Goal: Task Accomplishment & Management: Manage account settings

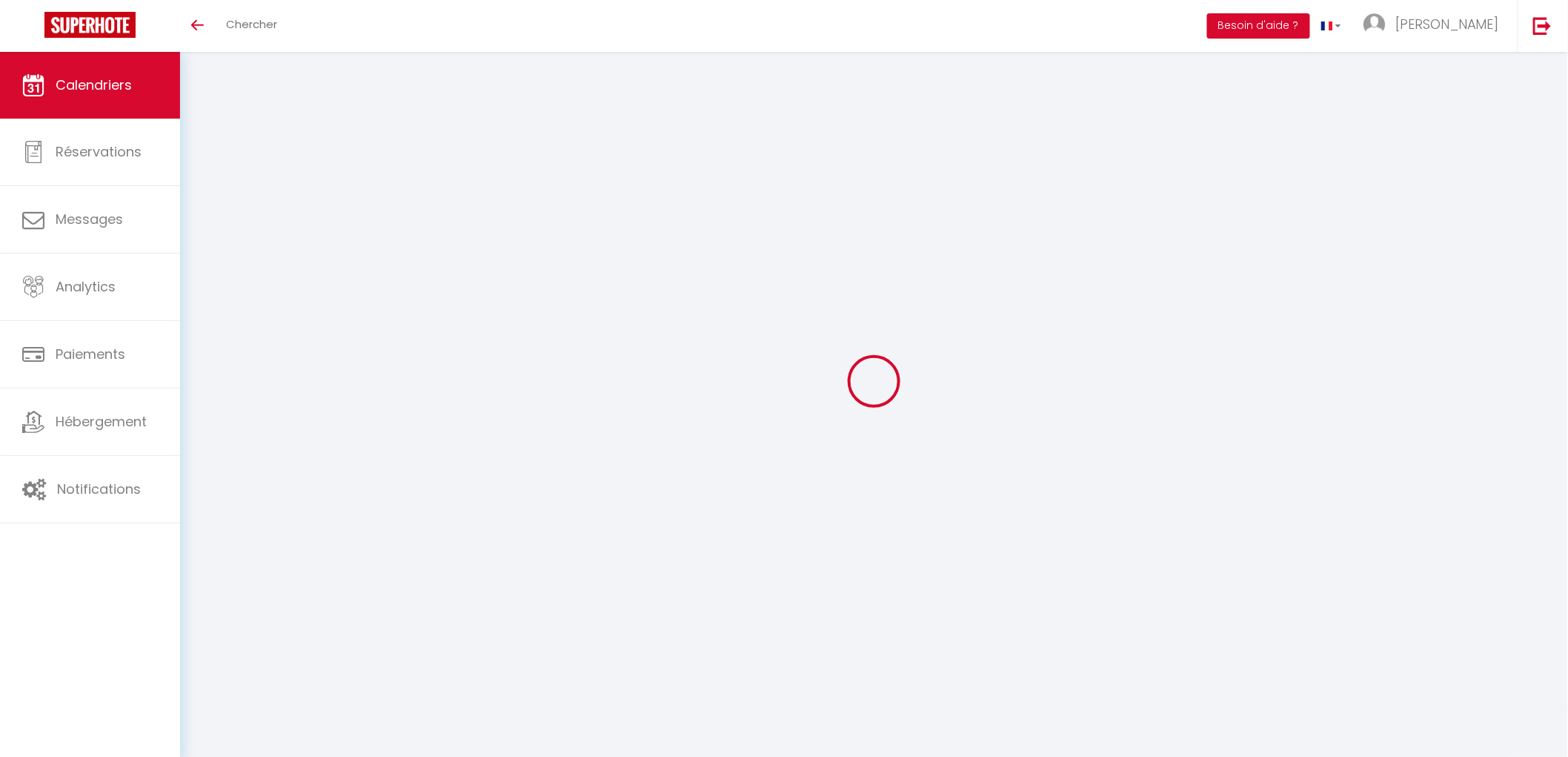
select select
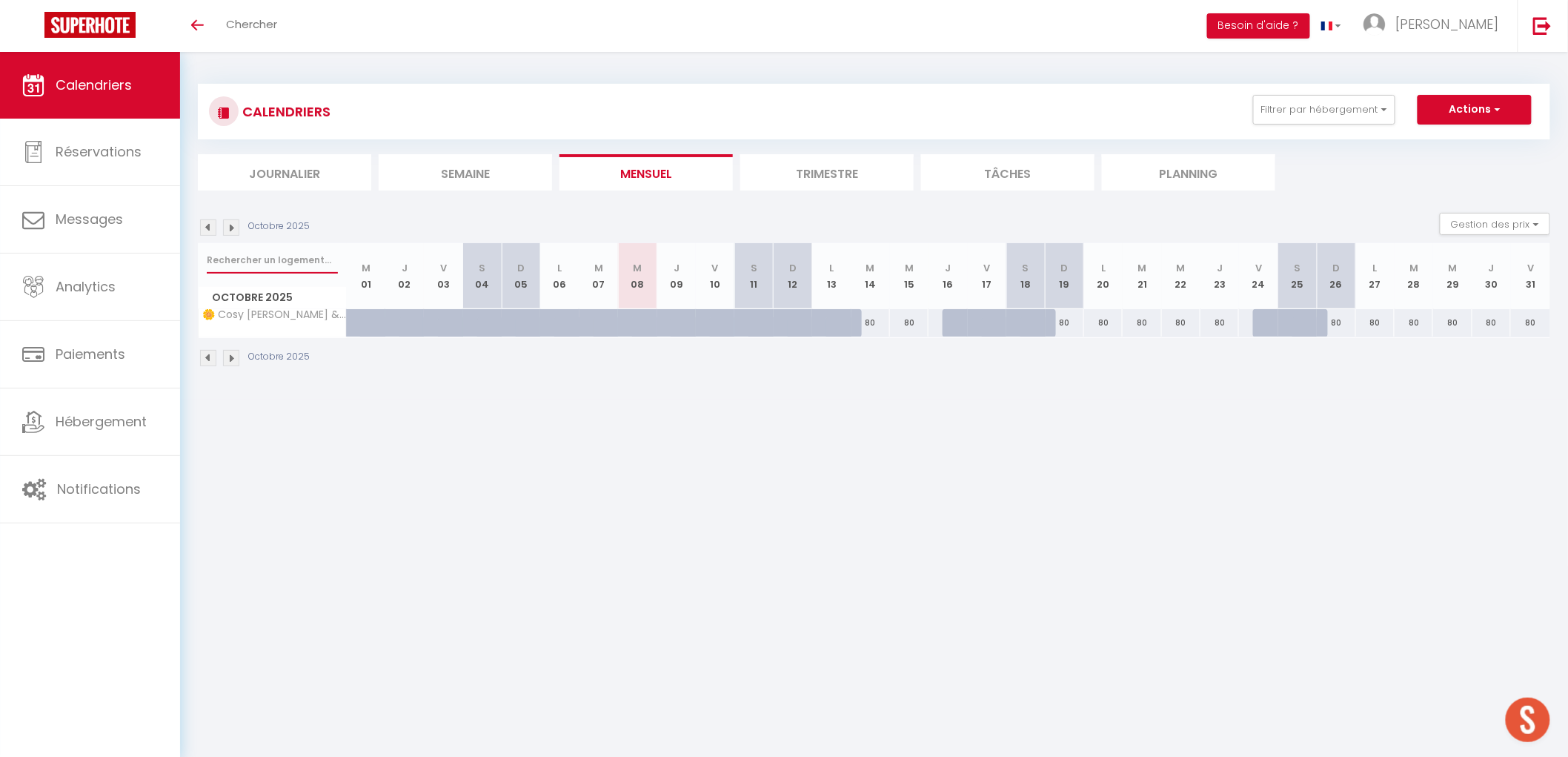
click at [304, 264] on input "text" at bounding box center [272, 260] width 131 height 27
type input "a"
select select
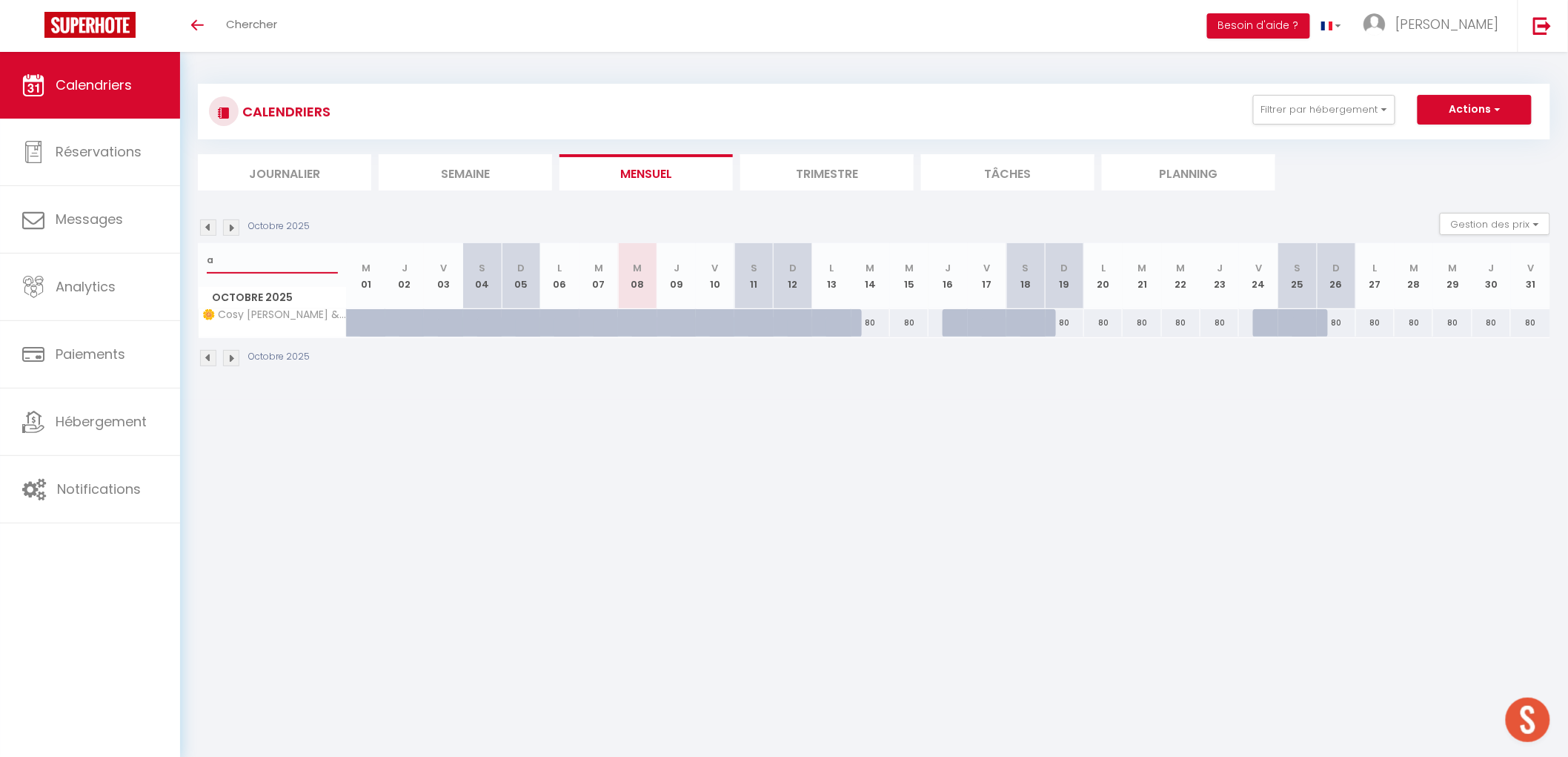
select select
type input "at"
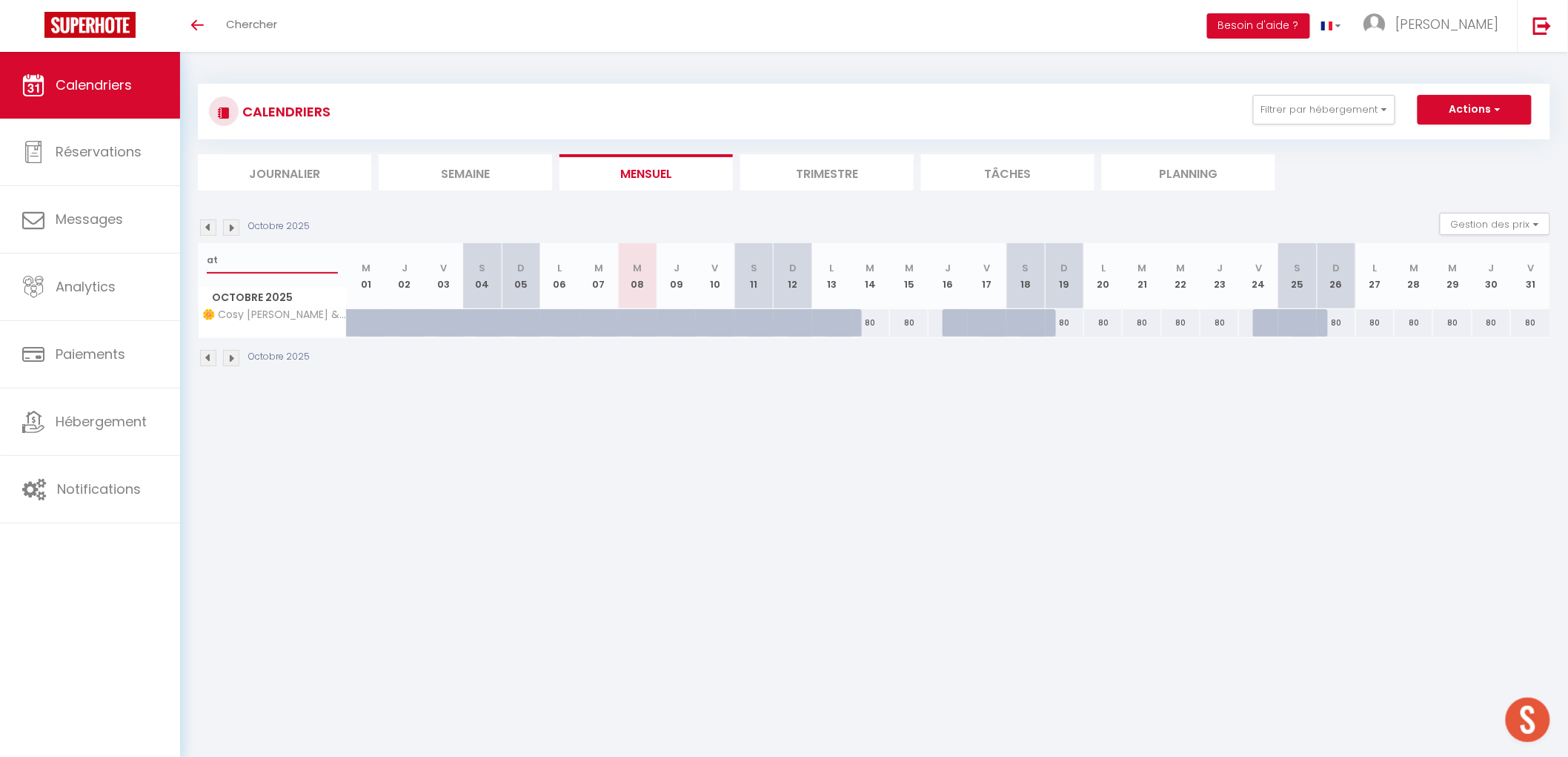
select select
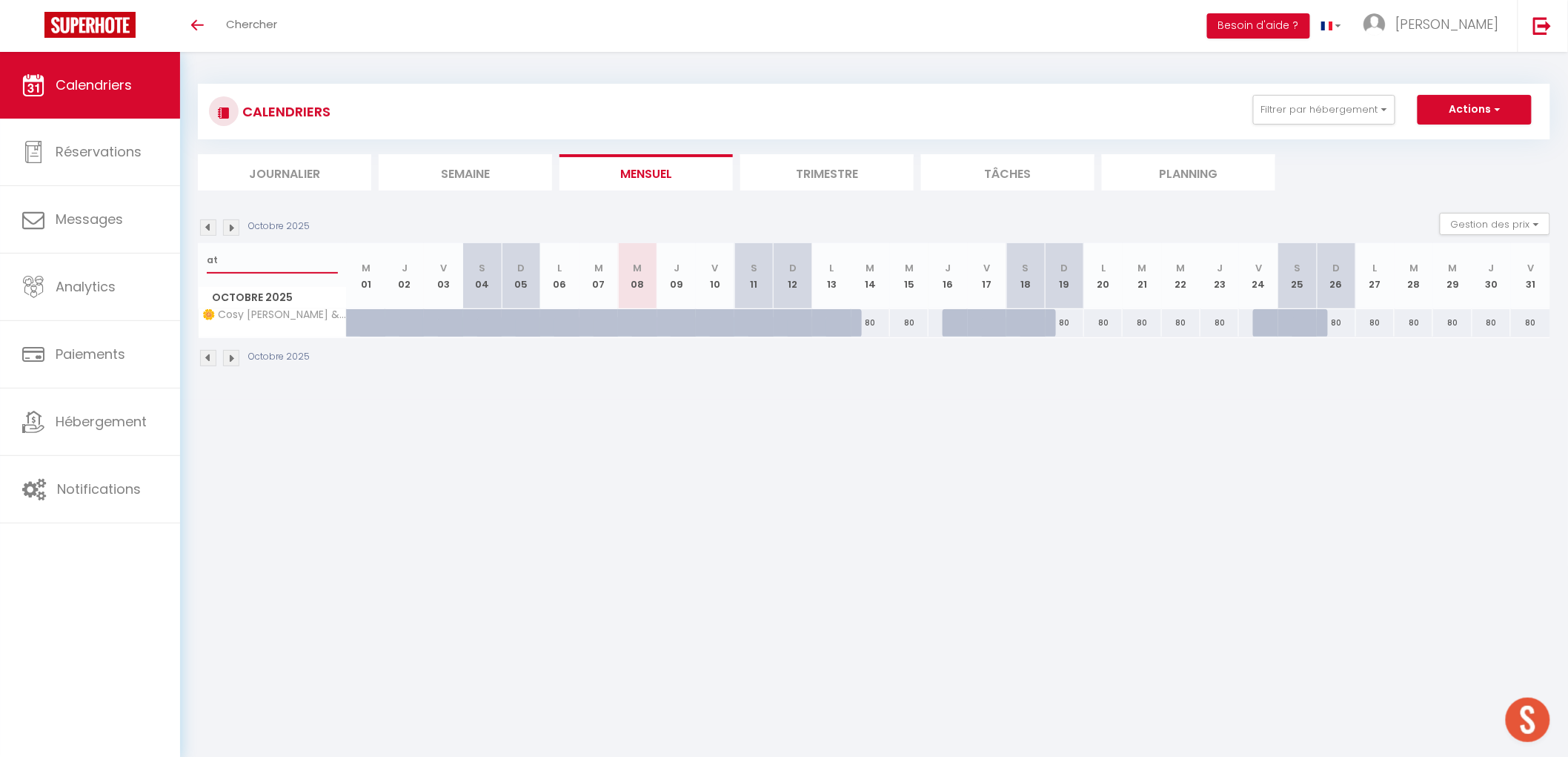
select select
type input "ath"
select select
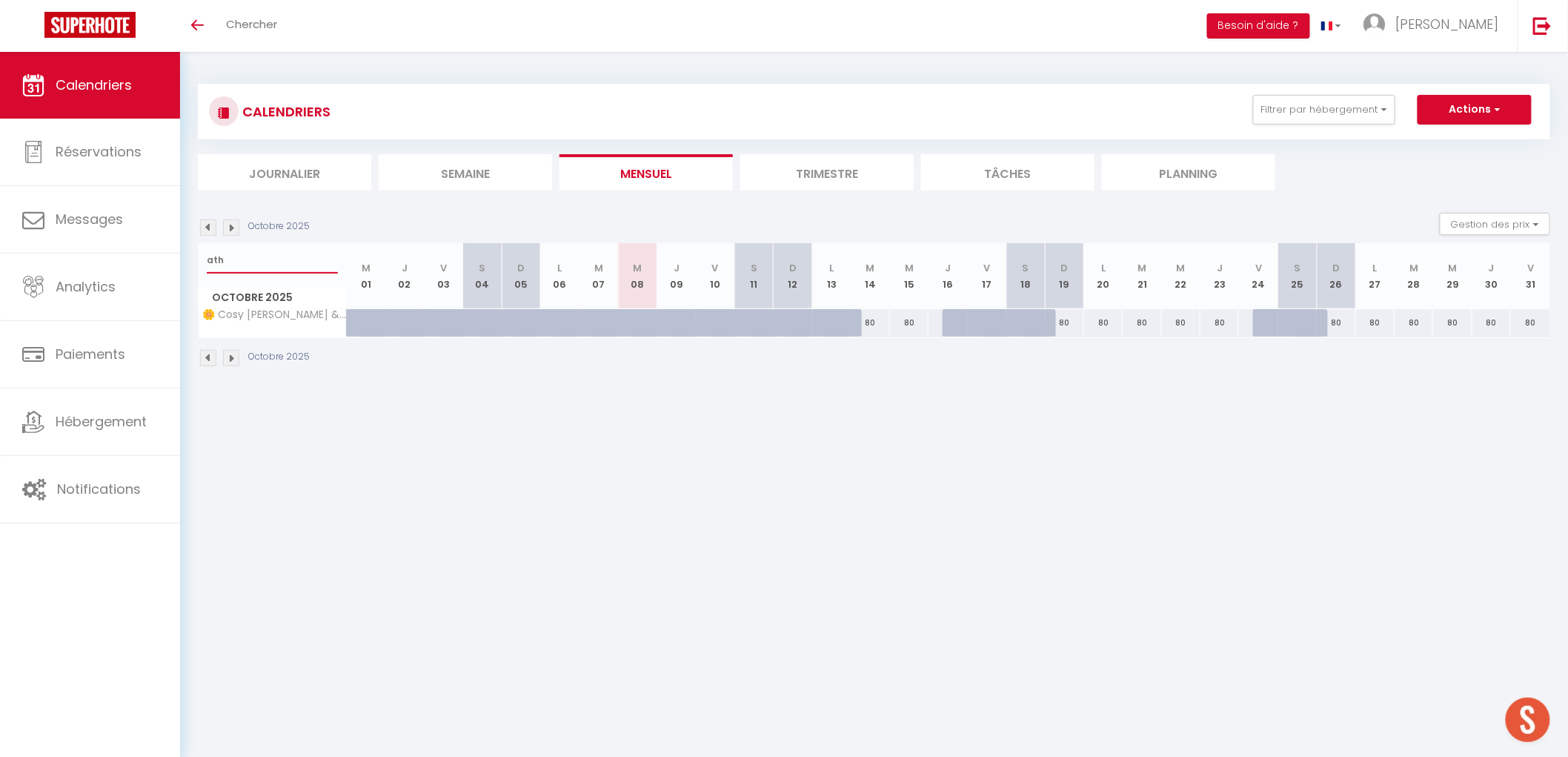
select select
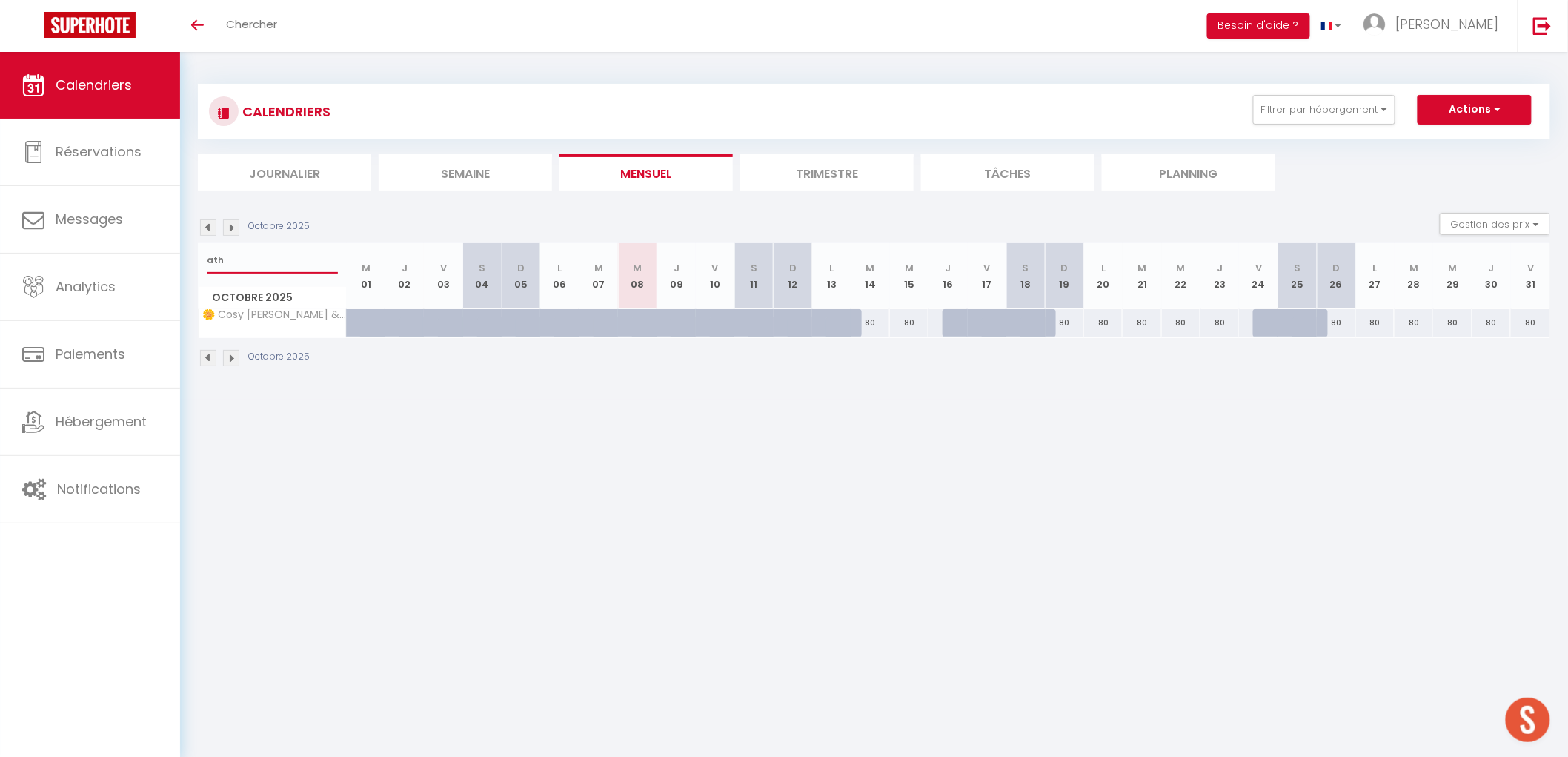
select select
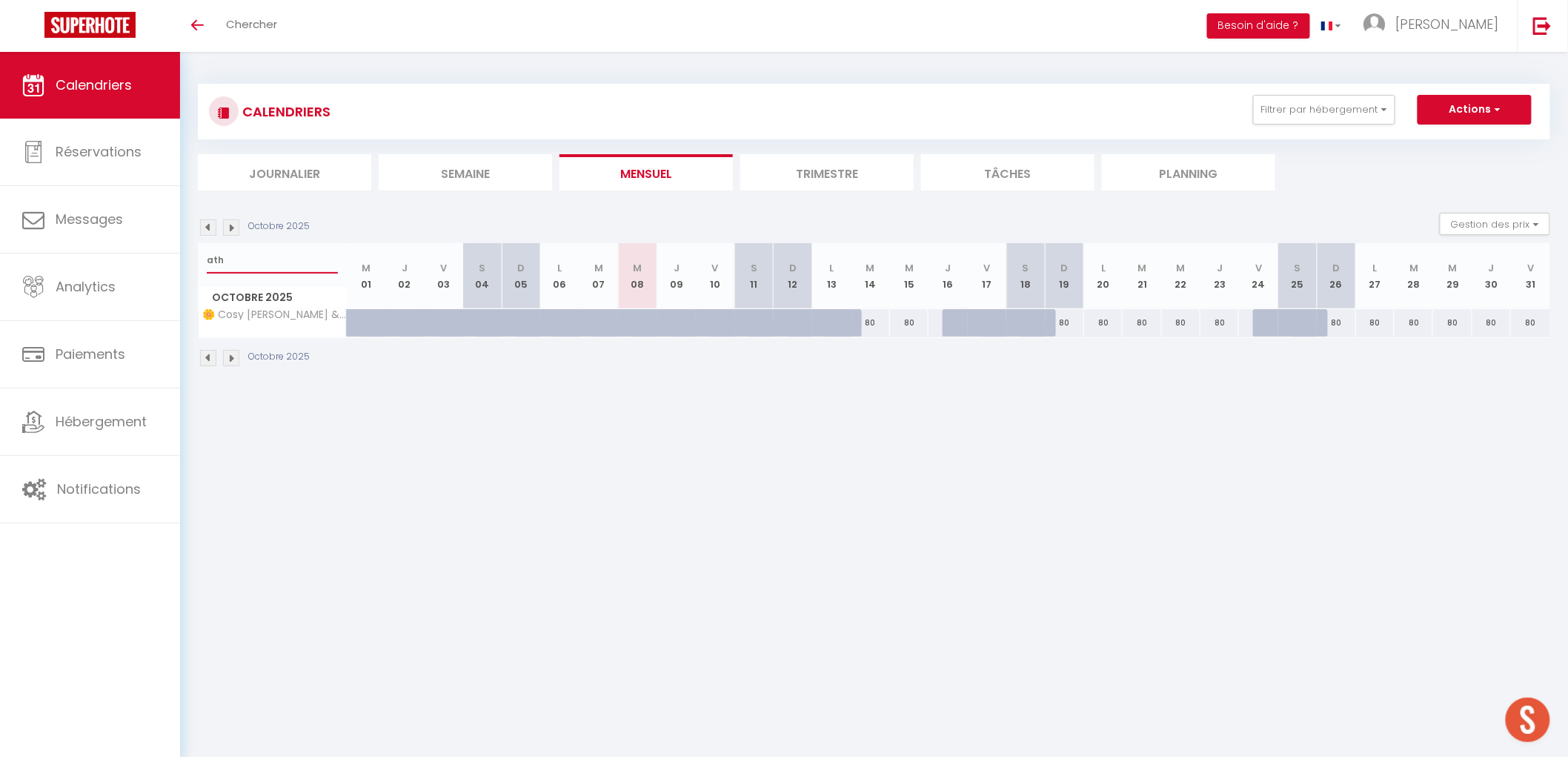
select select
type input "[DEMOGRAPHIC_DATA]"
select select
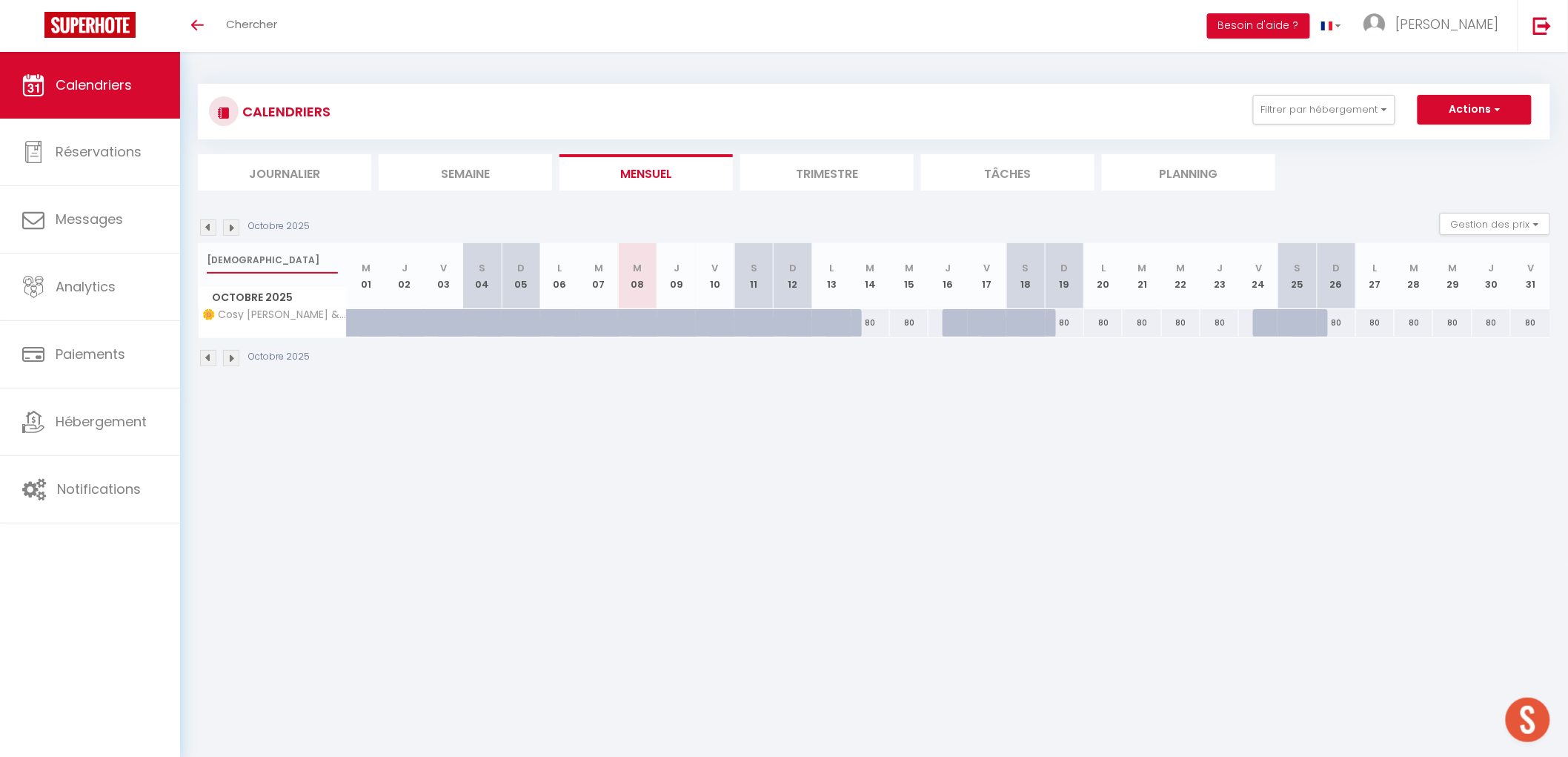
select select
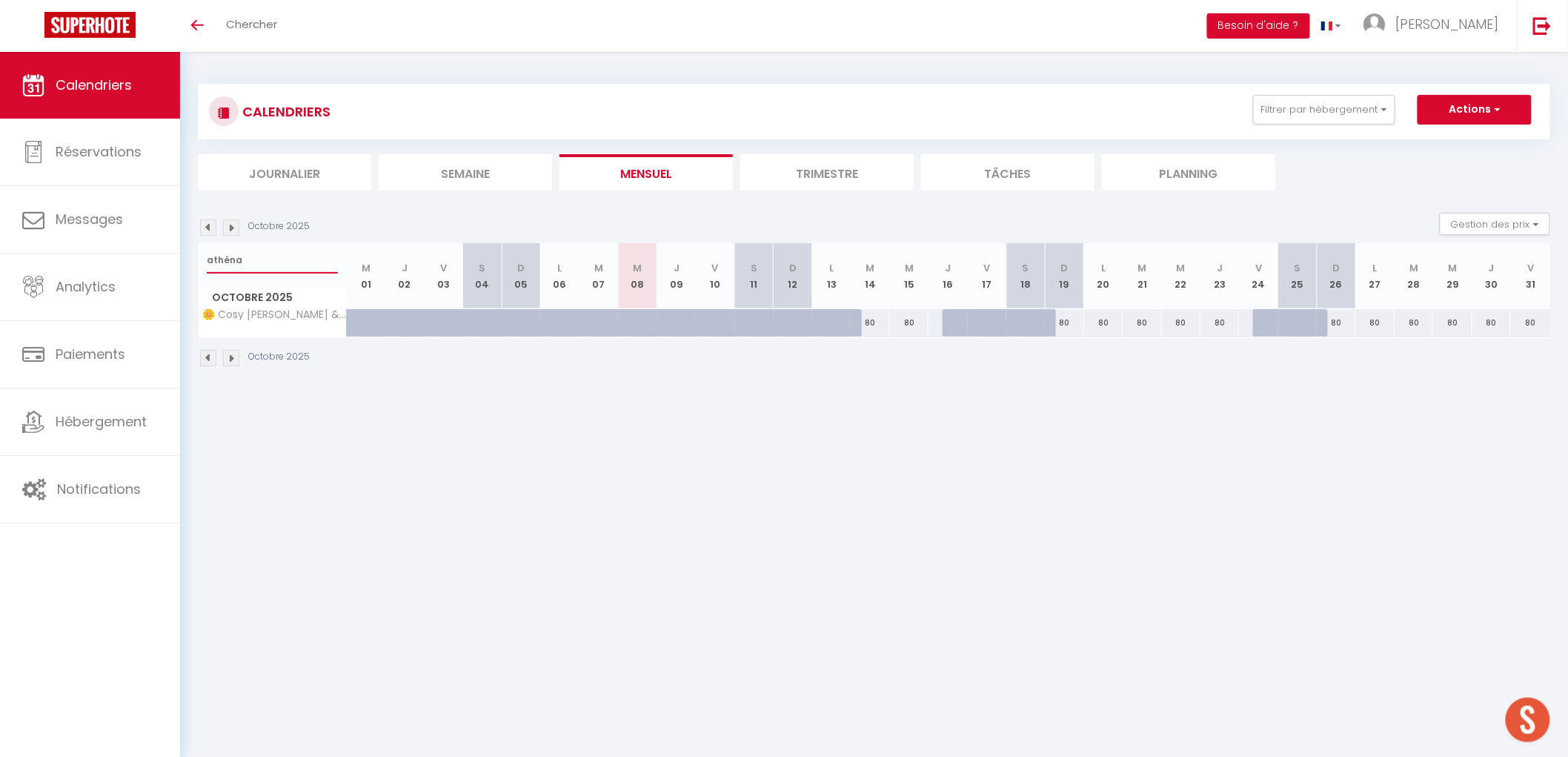
type input "athéna"
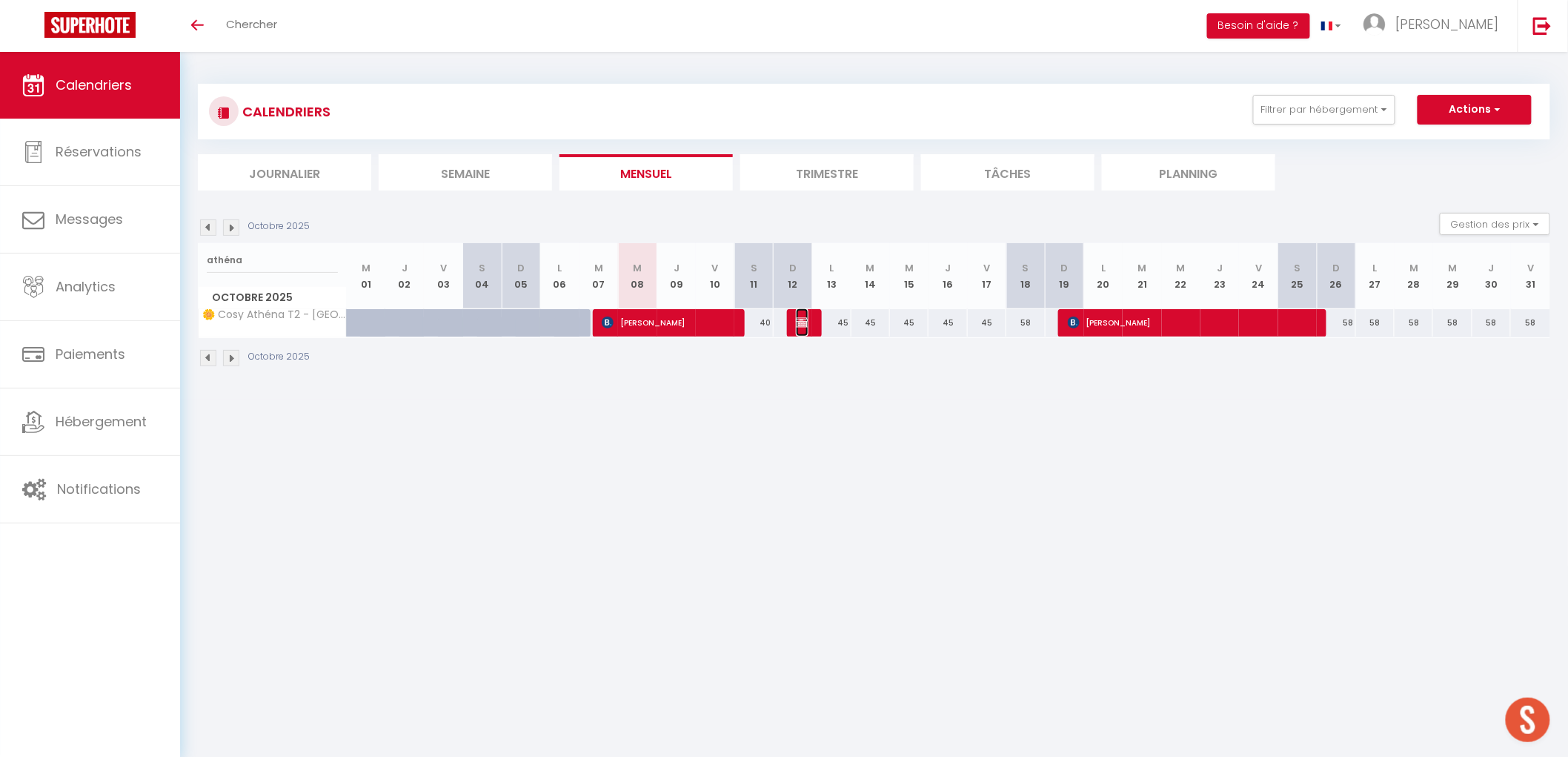
click at [806, 326] on img at bounding box center [802, 323] width 12 height 12
select select "OK"
select select "0"
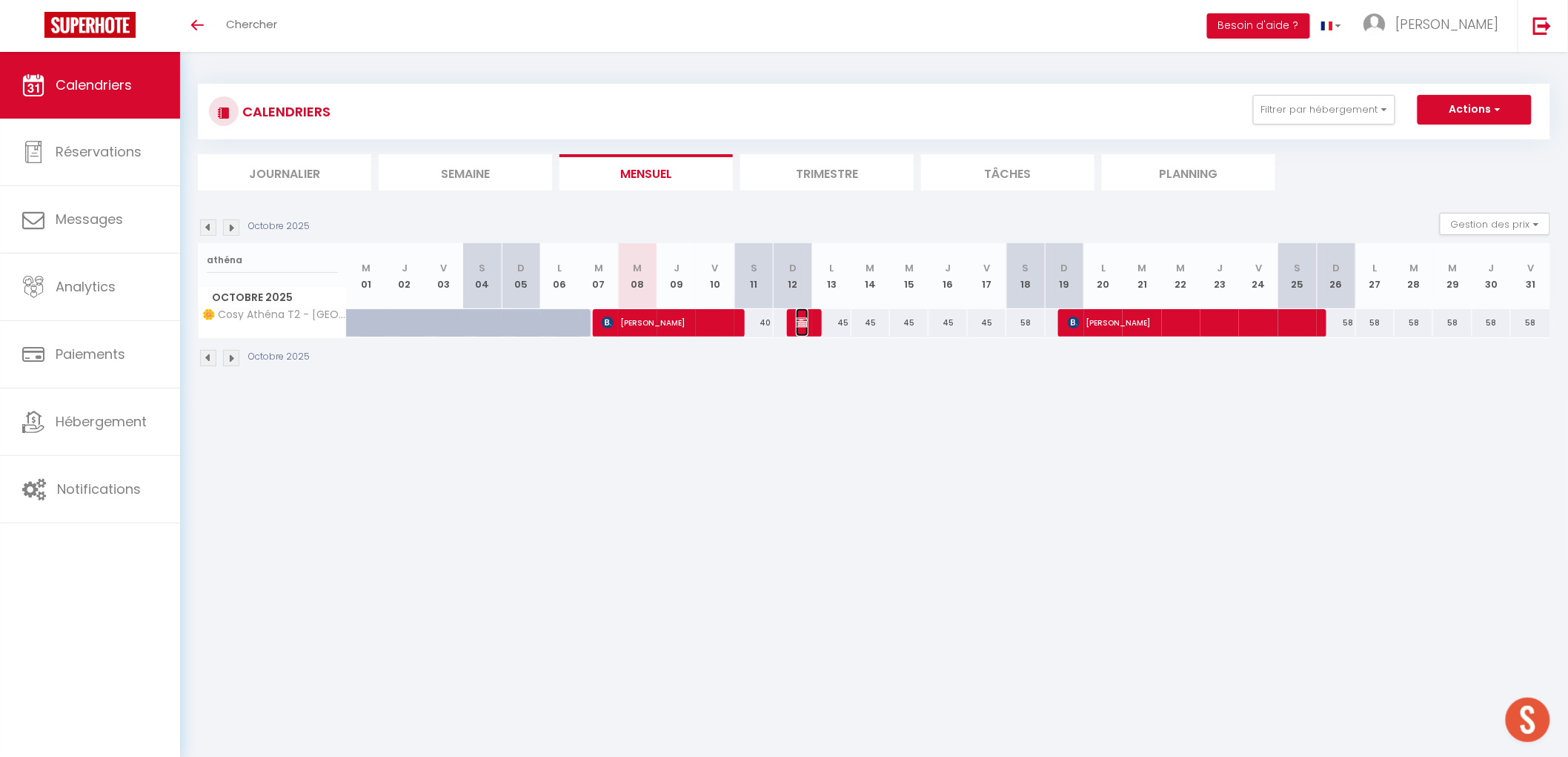
select select "0"
select select
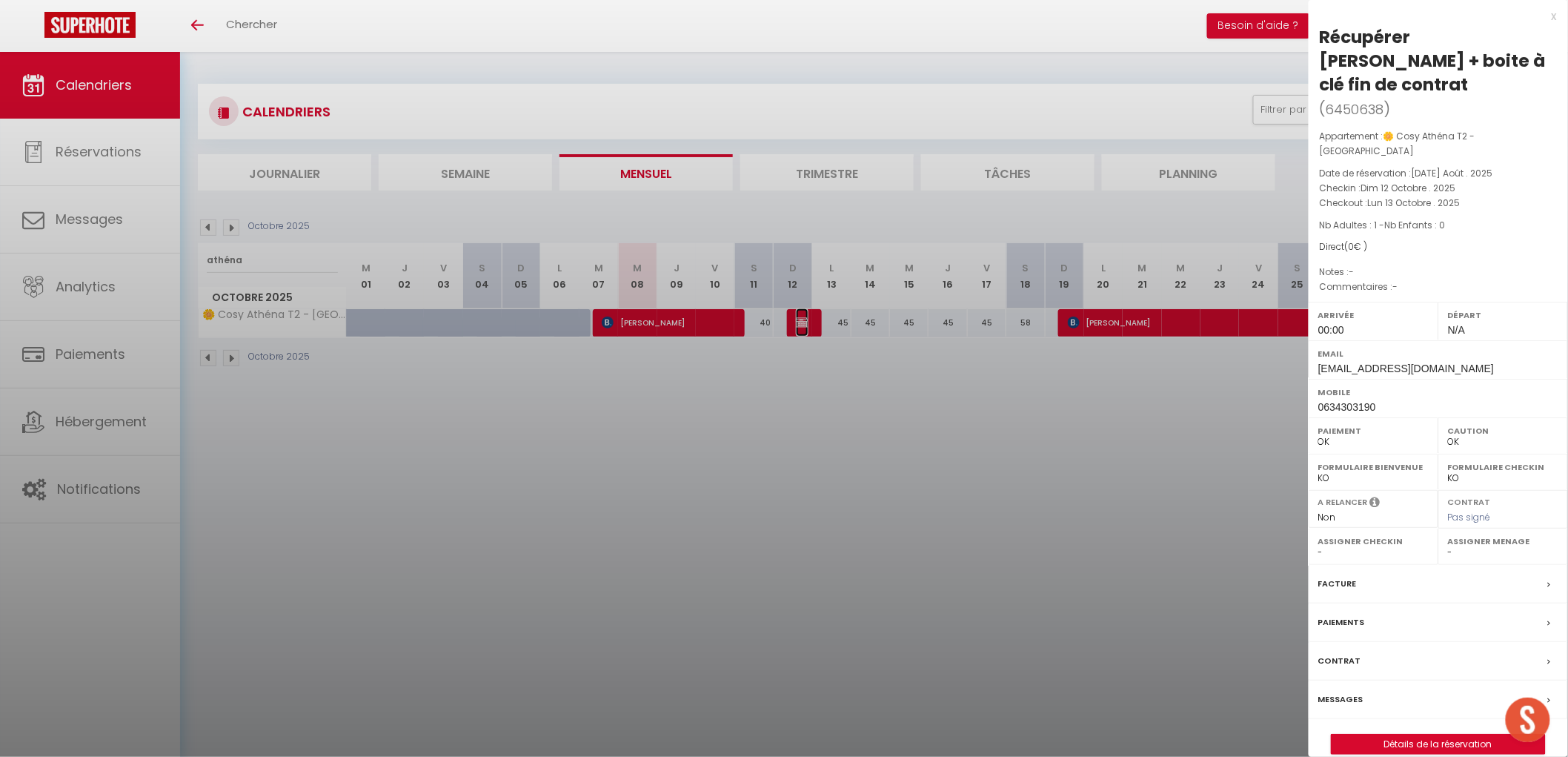
select select "34416"
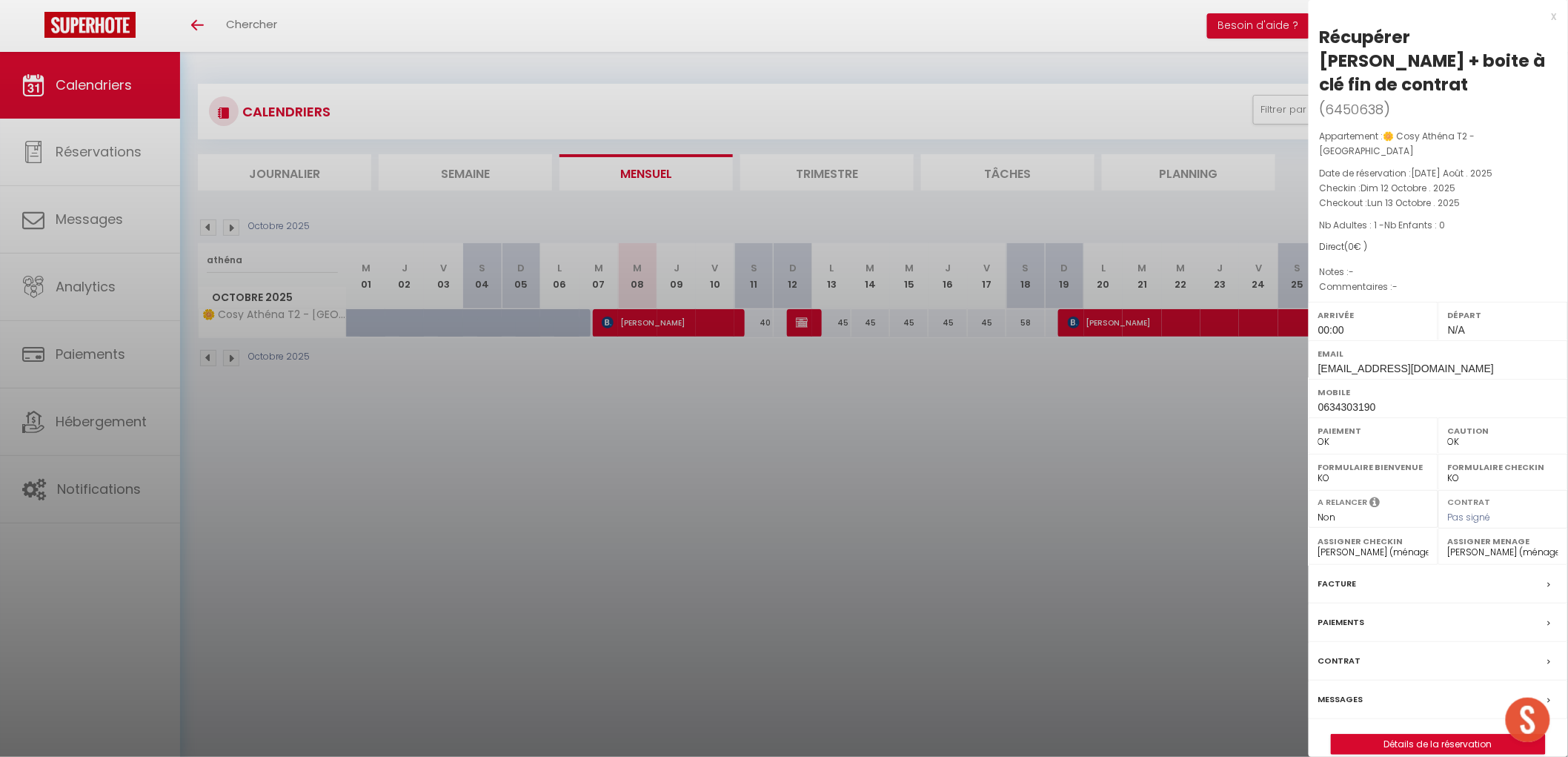
click at [1329, 692] on label "Messages" at bounding box center [1341, 699] width 45 height 16
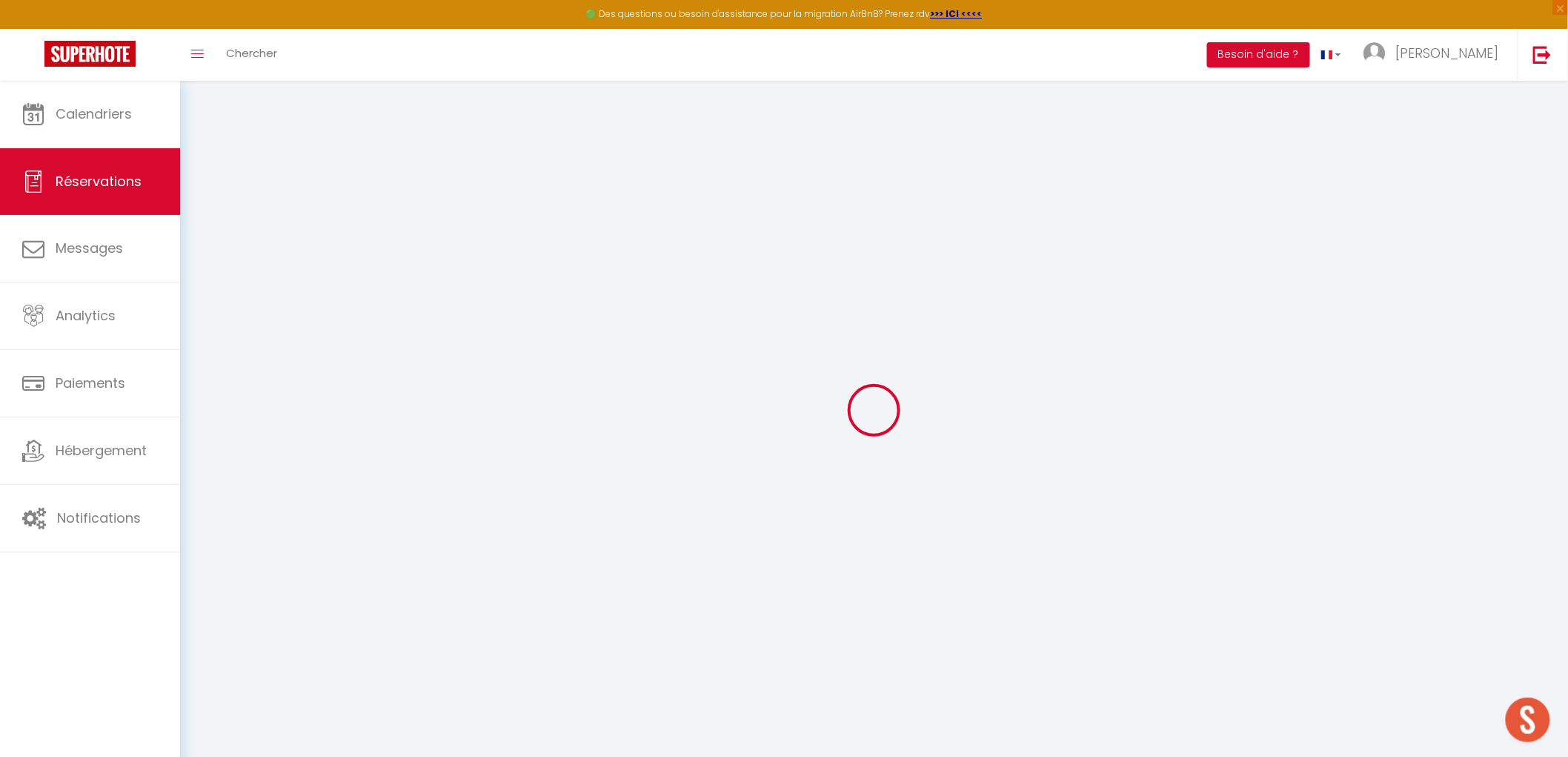
select select
checkbox input "false"
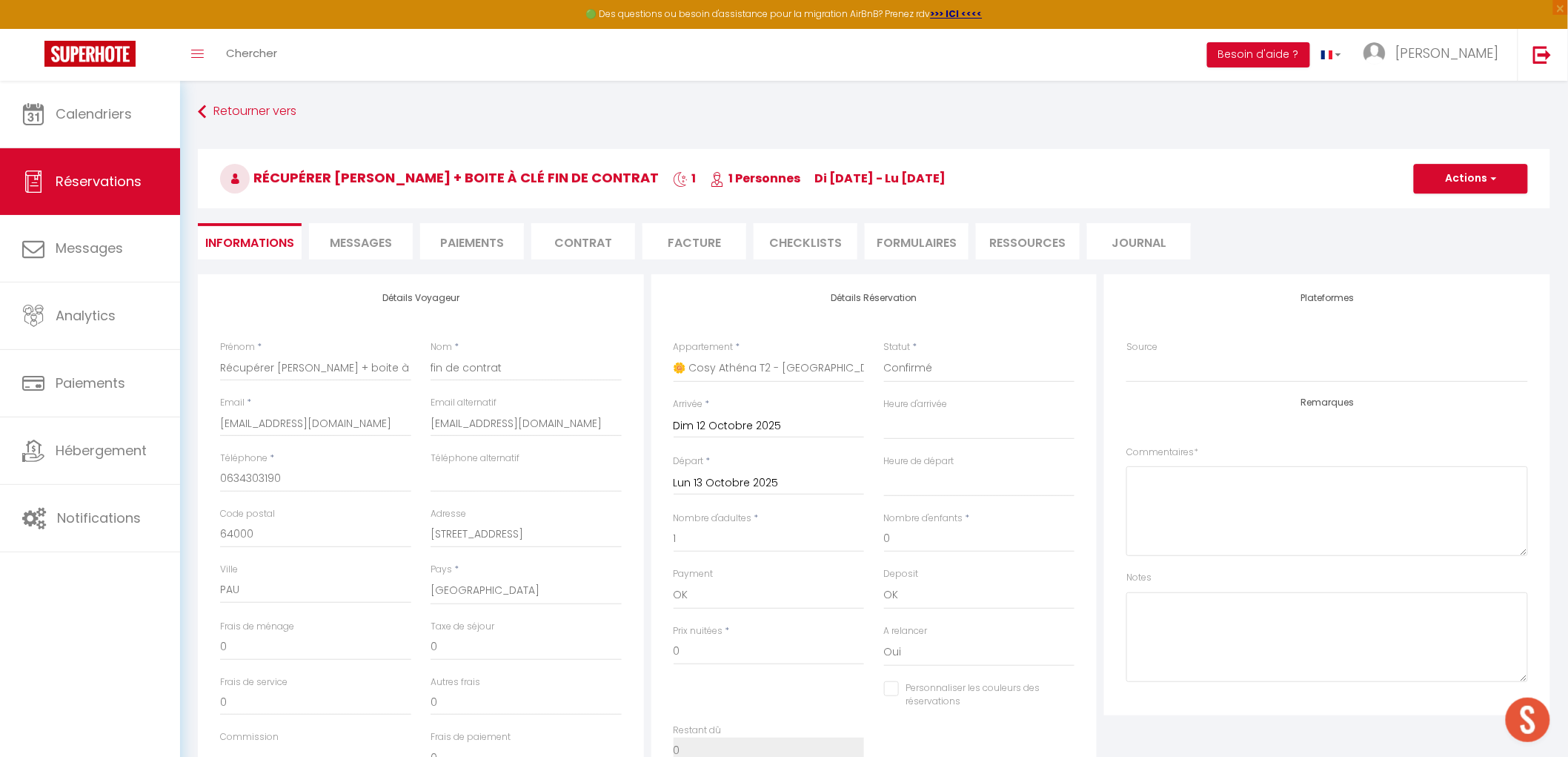
select select
select select "00:00"
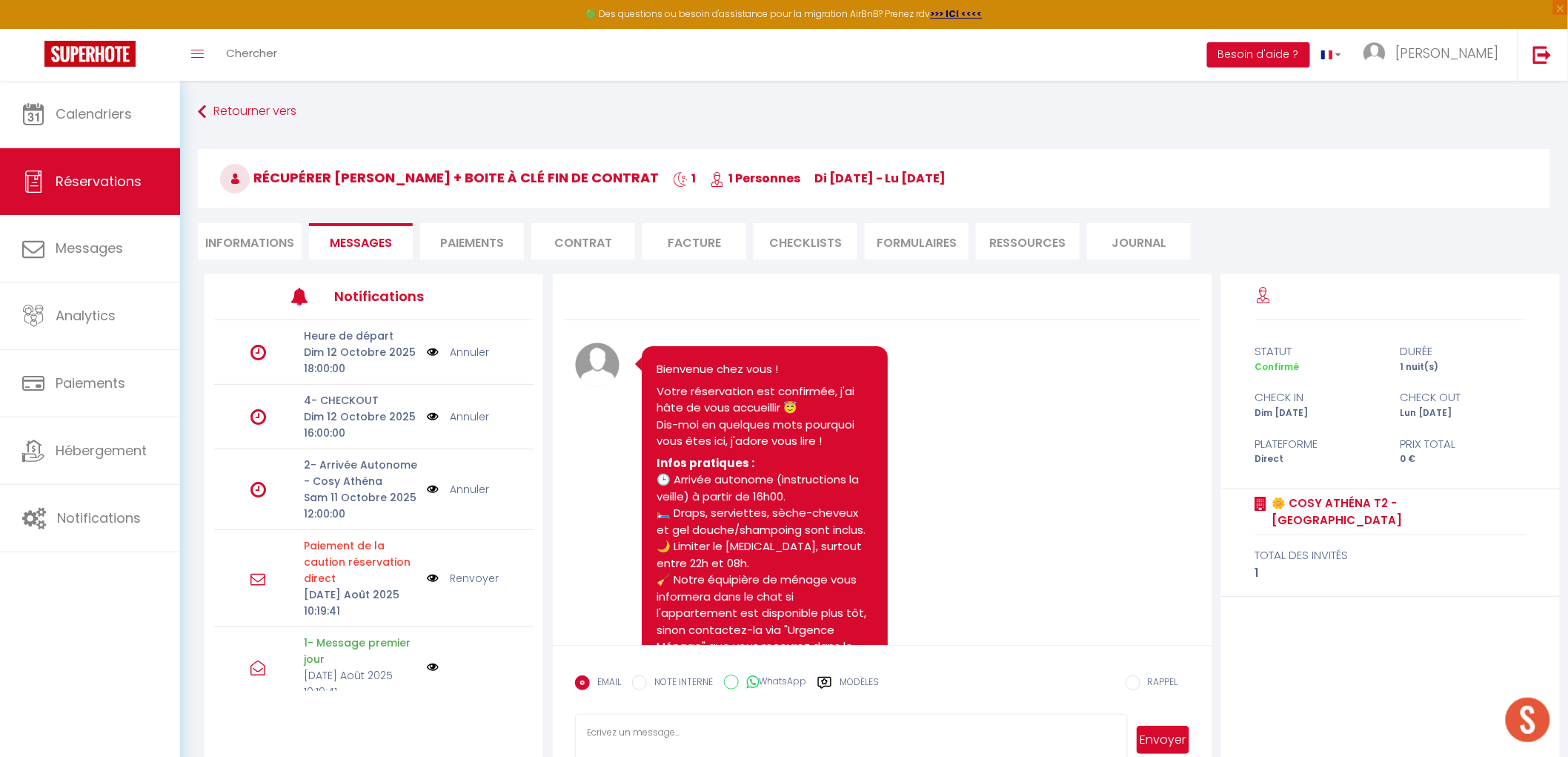
scroll to position [139, 0]
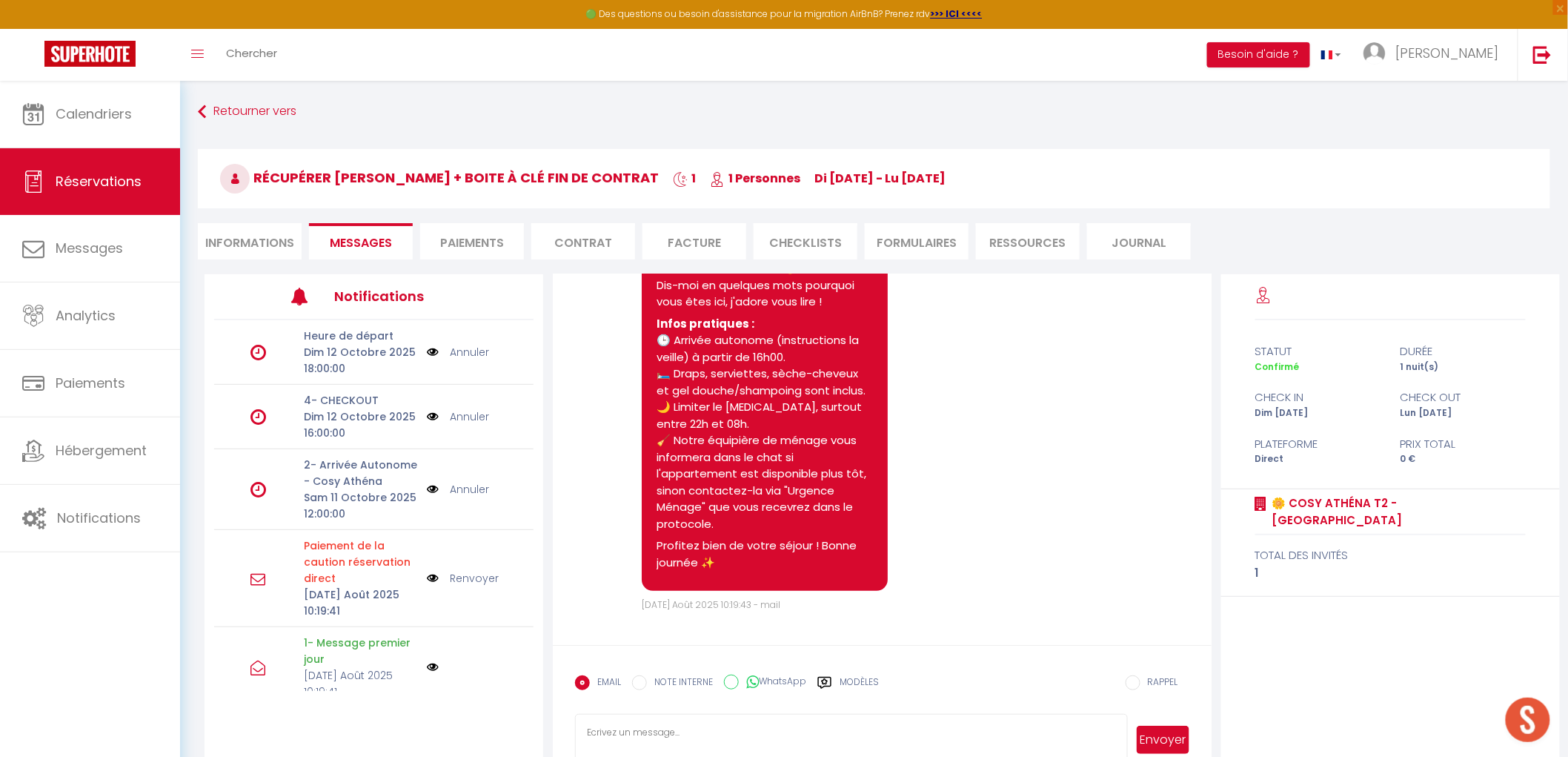
click at [282, 231] on li "Informations" at bounding box center [250, 241] width 104 height 36
select select
select select "0"
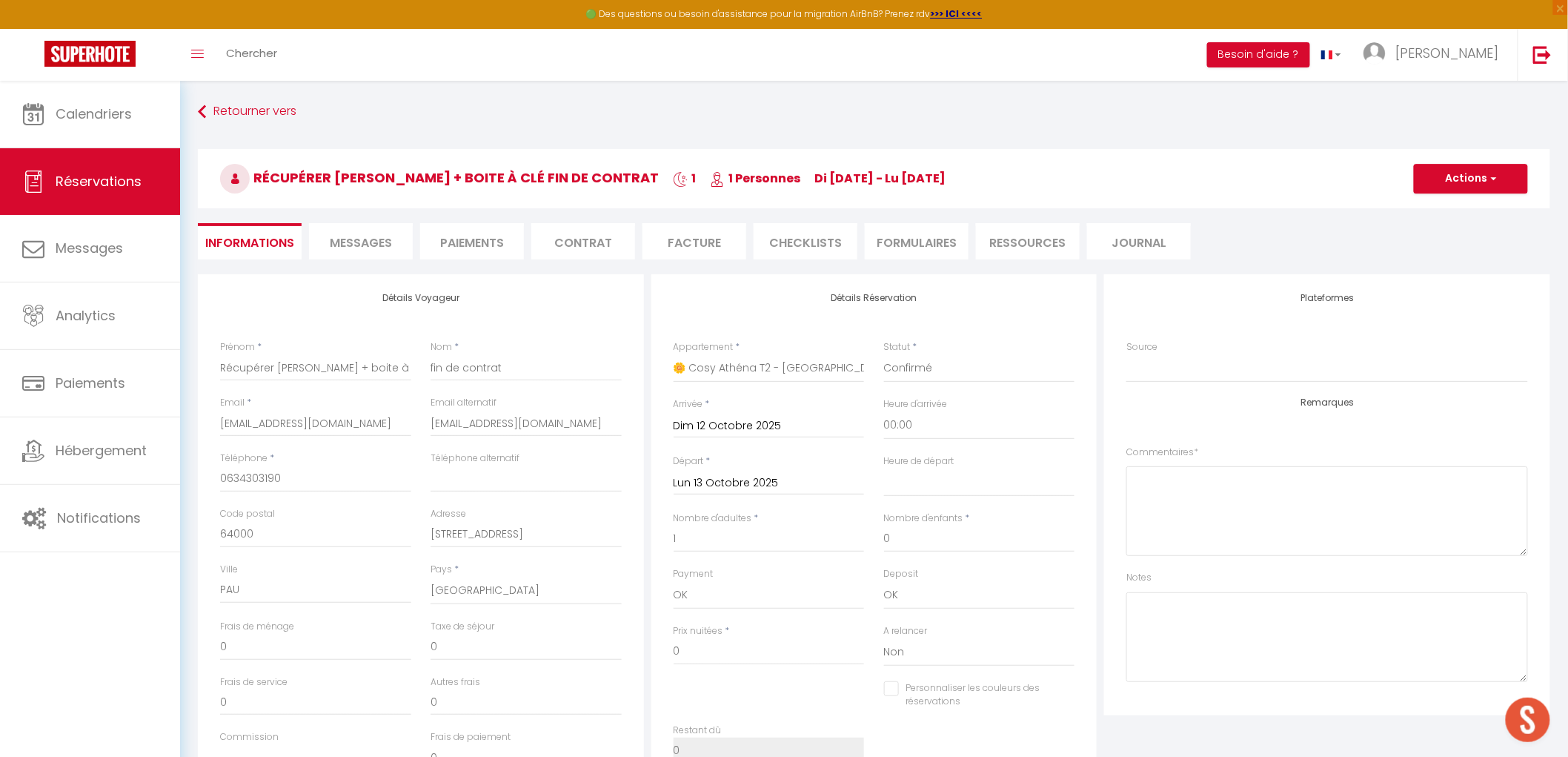
select select
checkbox input "false"
click at [1458, 174] on button "Actions" at bounding box center [1471, 178] width 114 height 30
click at [1457, 241] on link "Supprimer" at bounding box center [1456, 250] width 117 height 19
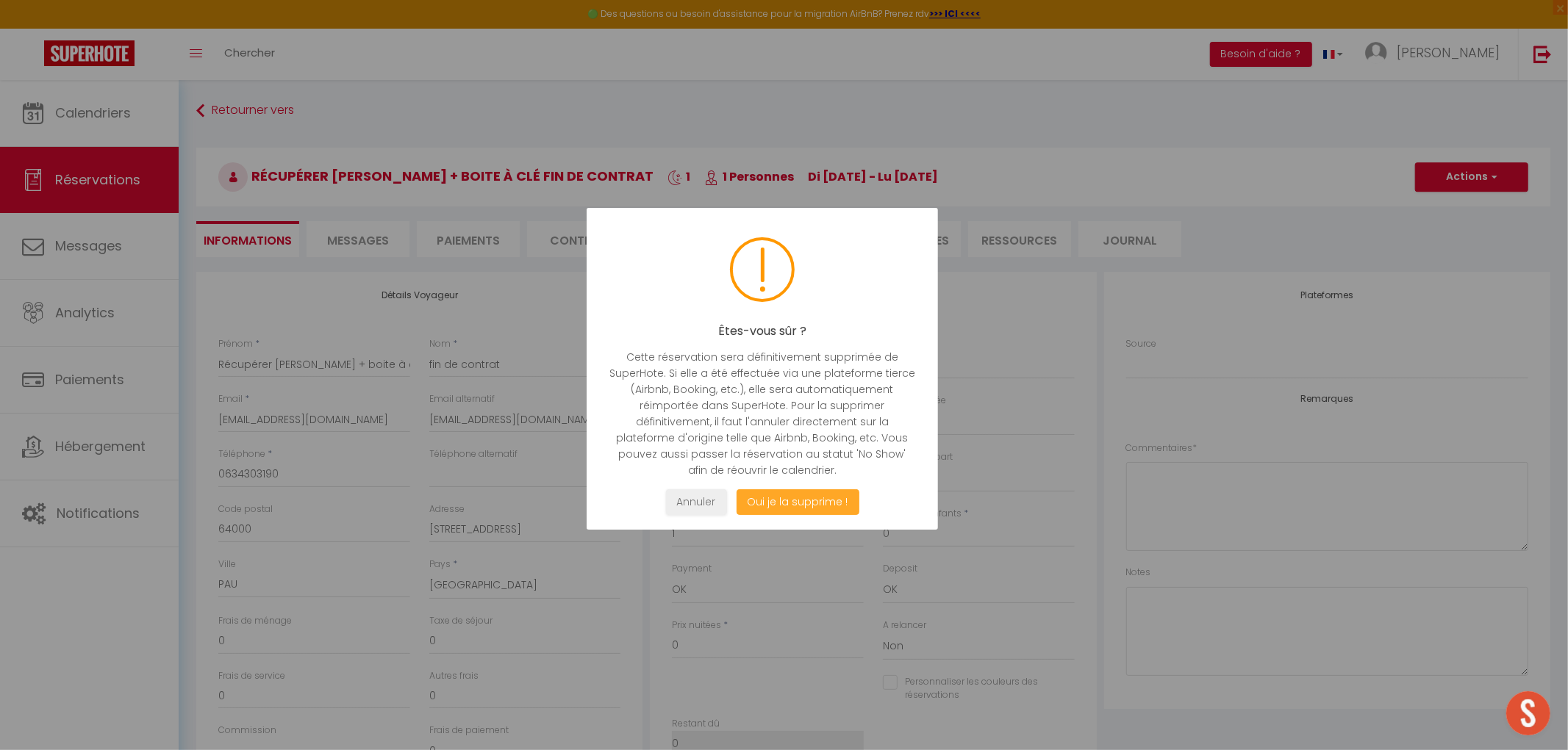
click at [821, 491] on button "Oui je la supprime !" at bounding box center [797, 502] width 123 height 26
click at [782, 500] on button "Oui je la supprime !" at bounding box center [797, 502] width 123 height 26
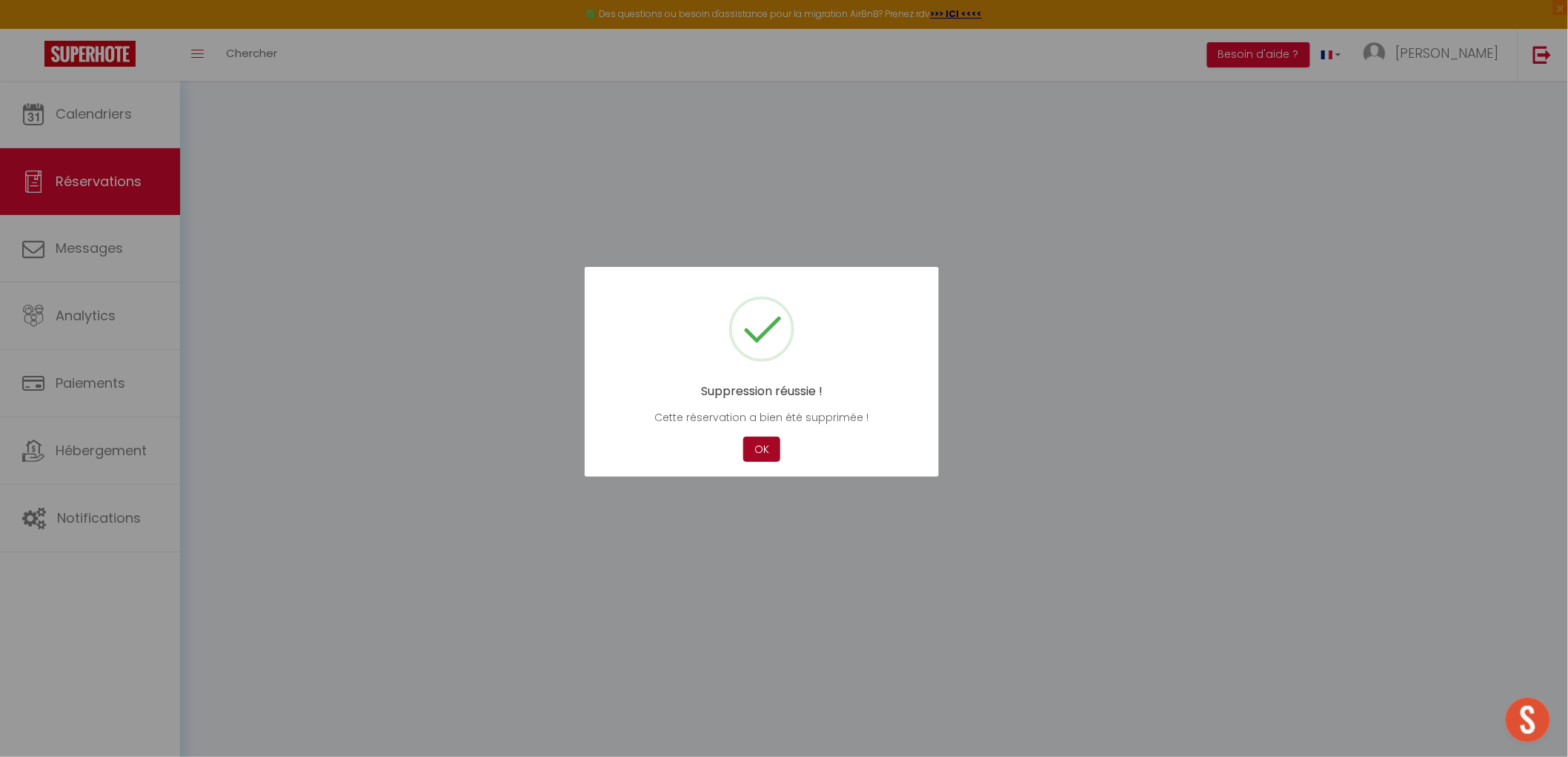
click at [750, 454] on button "OK" at bounding box center [762, 449] width 37 height 26
